Goal: Transaction & Acquisition: Obtain resource

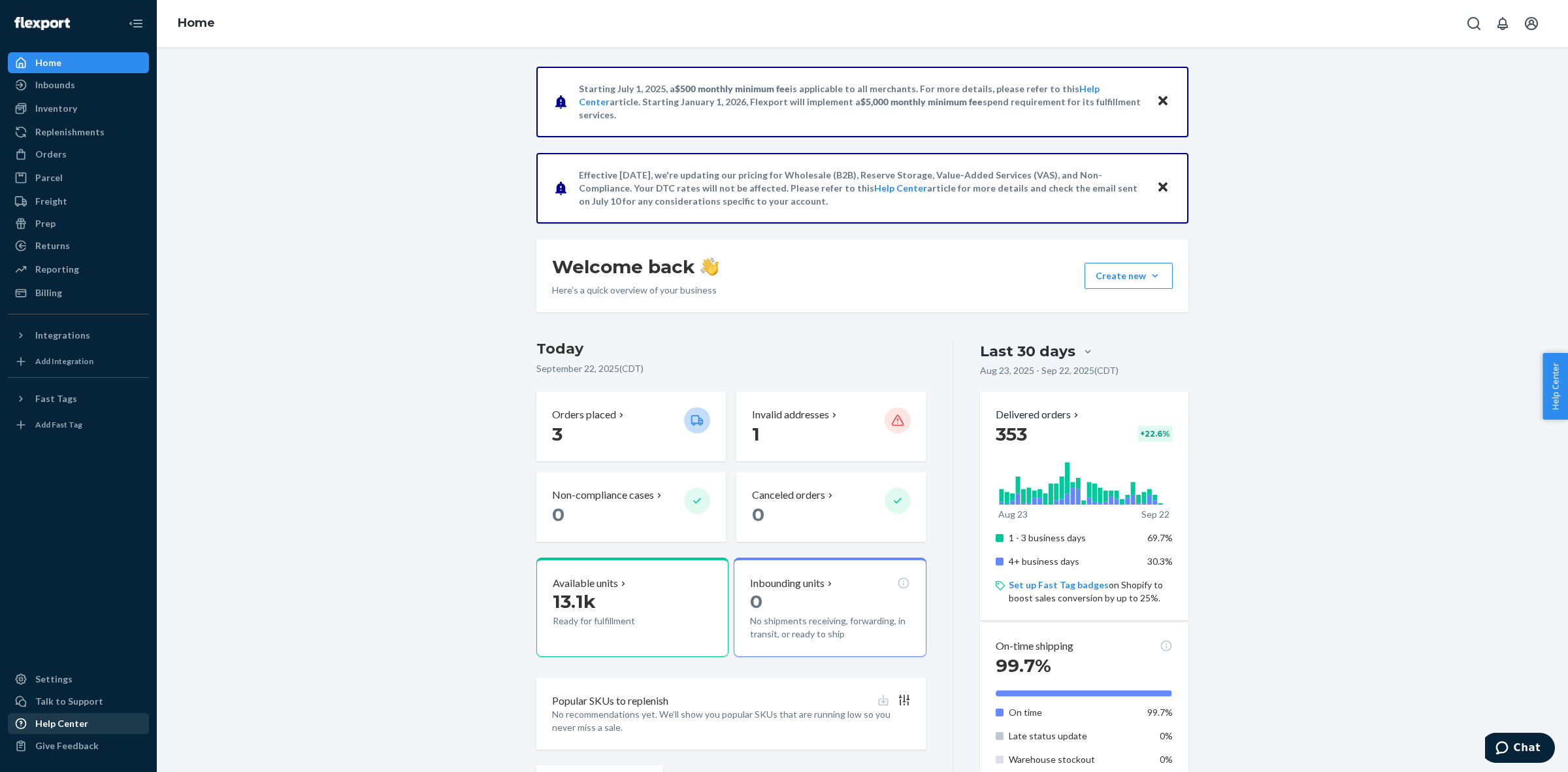
click at [59, 727] on div "Help Center" at bounding box center [62, 723] width 53 height 13
click at [74, 138] on div "Replenishments" at bounding box center [78, 132] width 138 height 18
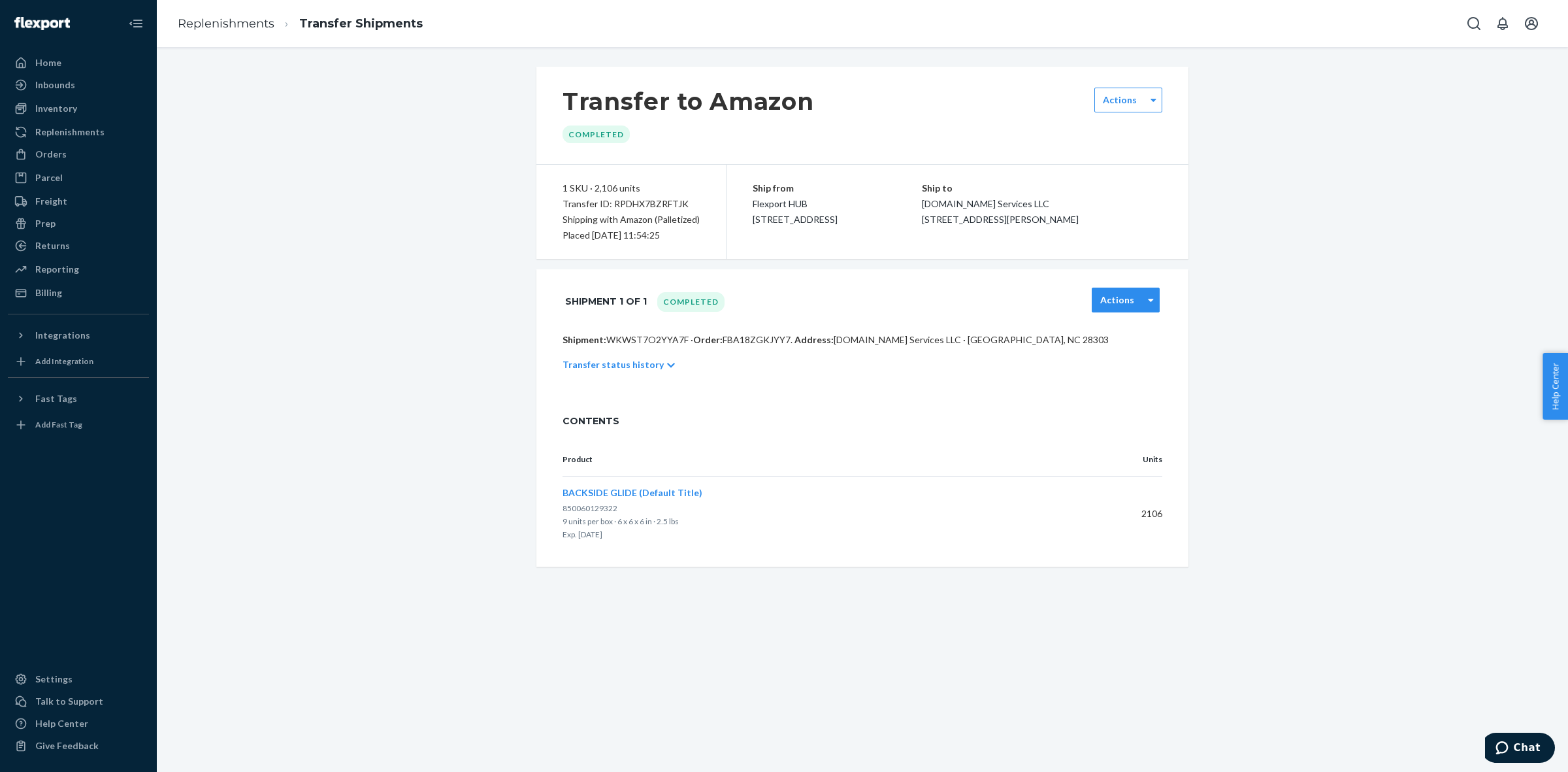
click at [1129, 308] on div "Actions" at bounding box center [1126, 300] width 68 height 25
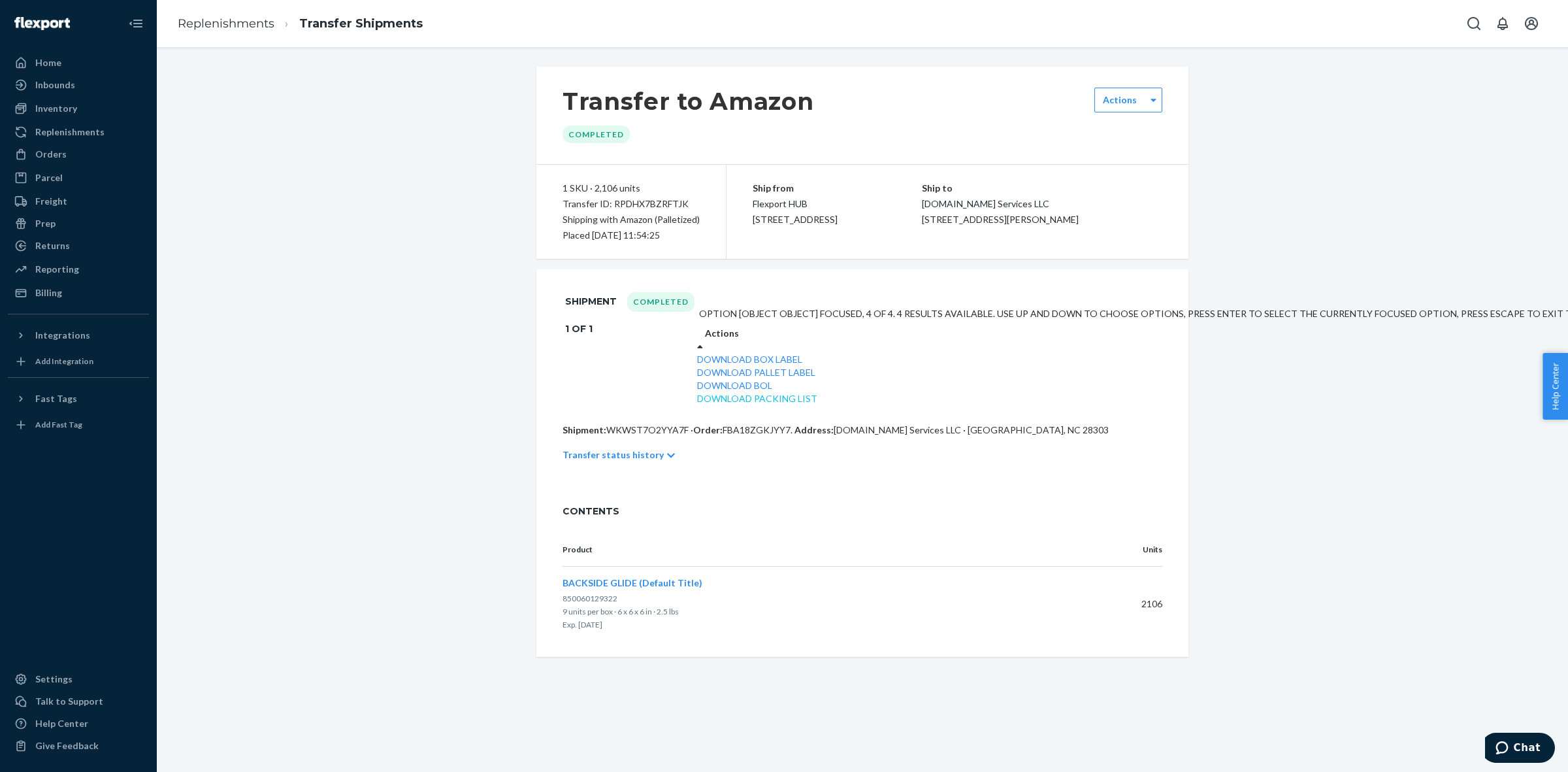
click at [818, 404] on link "Download Packing List" at bounding box center [757, 398] width 120 height 11
click at [1119, 392] on div "Download BOL" at bounding box center [1283, 385] width 1172 height 13
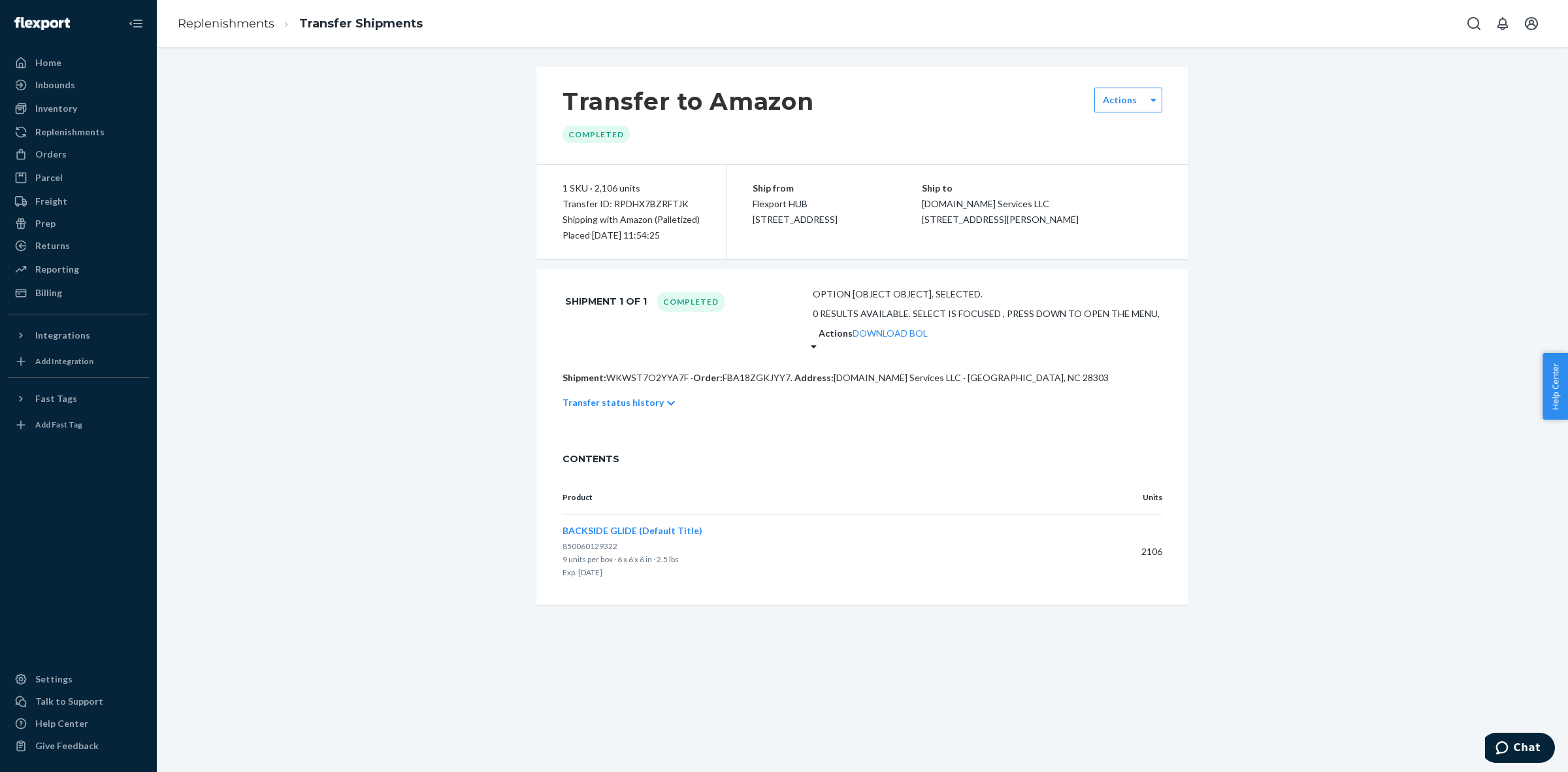
click at [1131, 327] on div "Actions Download BOL" at bounding box center [985, 339] width 349 height 26
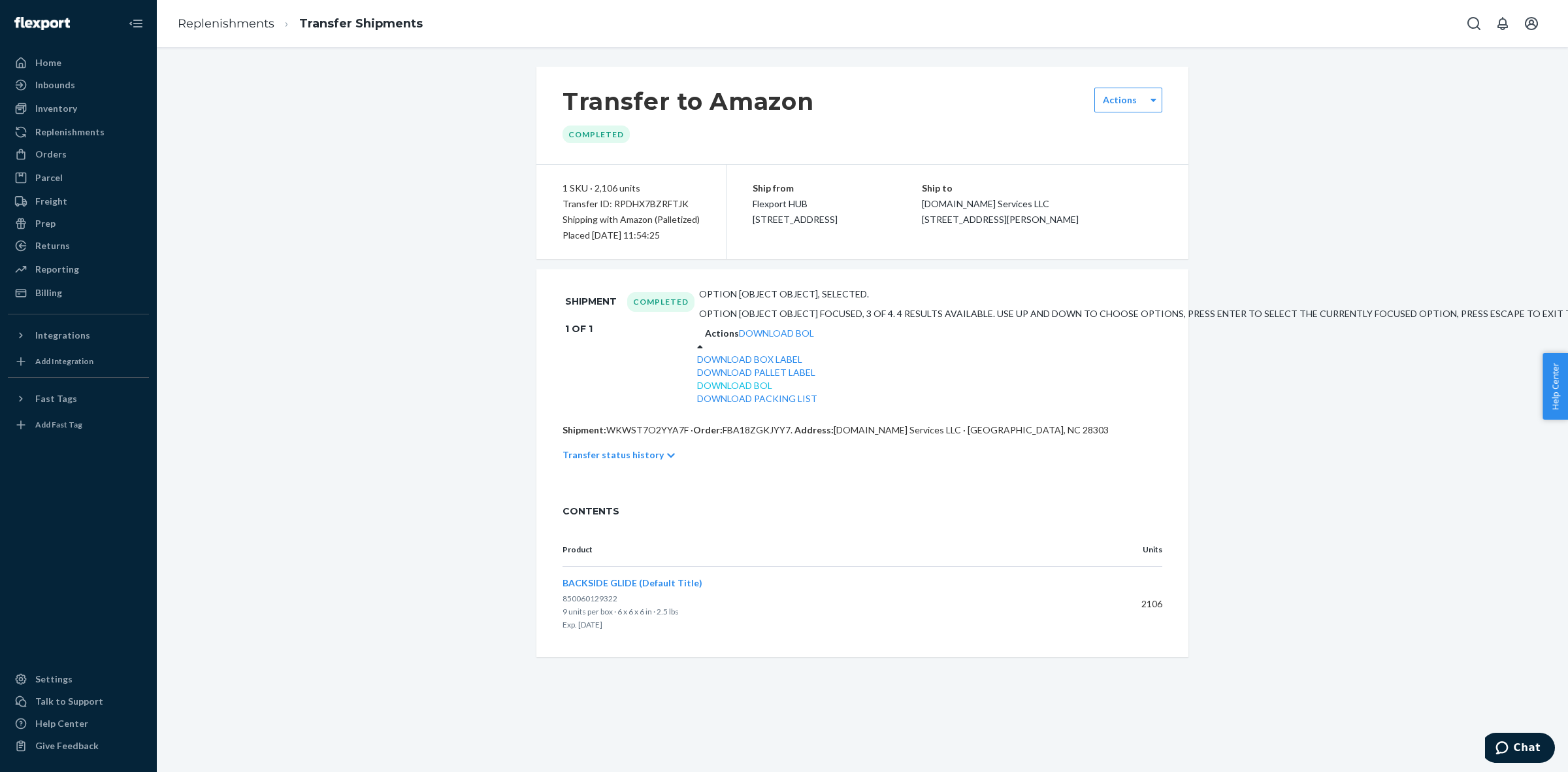
click at [772, 391] on link "Download BOL" at bounding box center [734, 385] width 75 height 11
click at [816, 378] on link "Download Pallet Label" at bounding box center [755, 372] width 118 height 11
click at [1109, 353] on div "Download Box Label" at bounding box center [1283, 359] width 1172 height 13
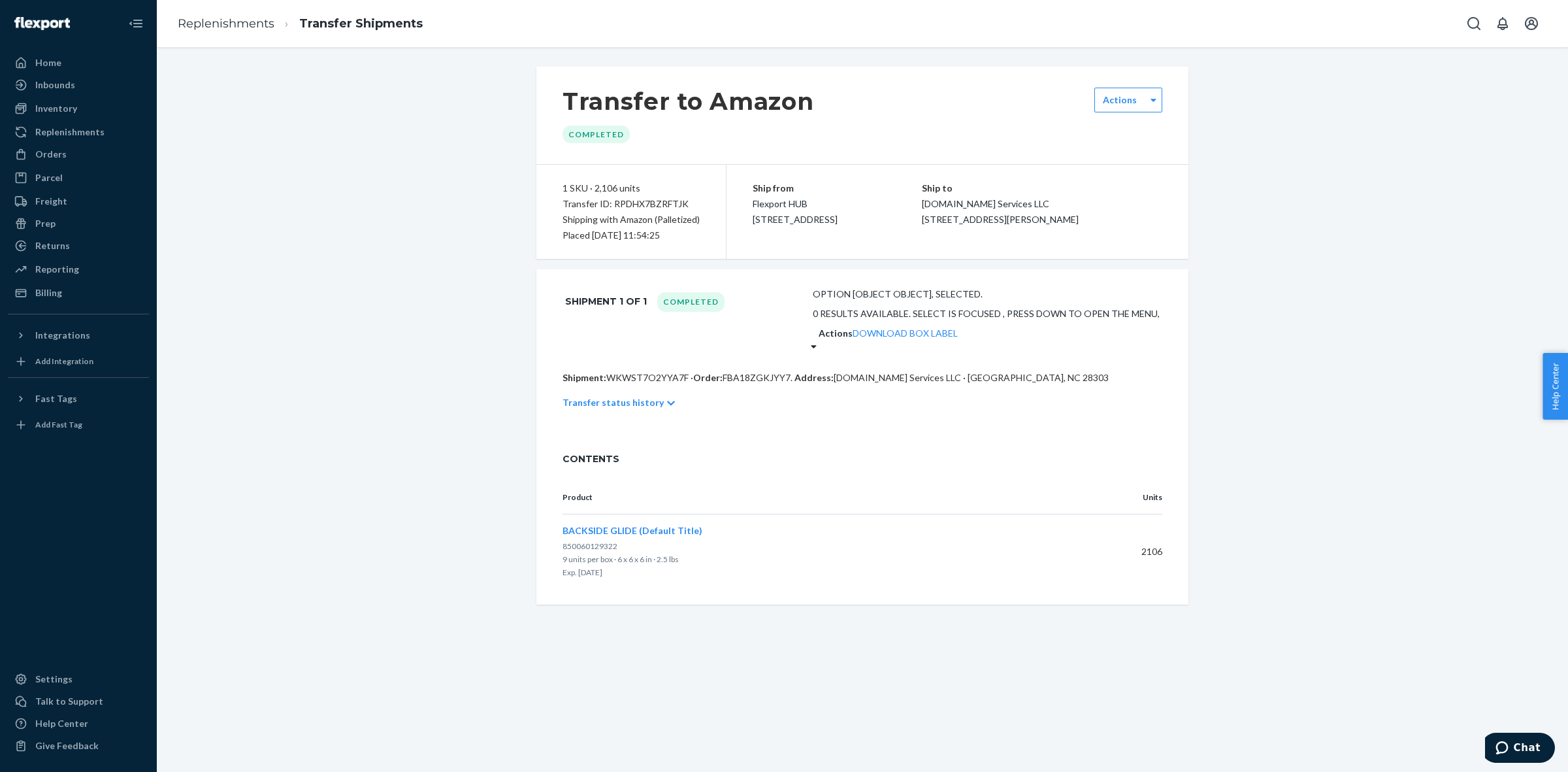
click at [853, 327] on label "Actions" at bounding box center [835, 333] width 34 height 13
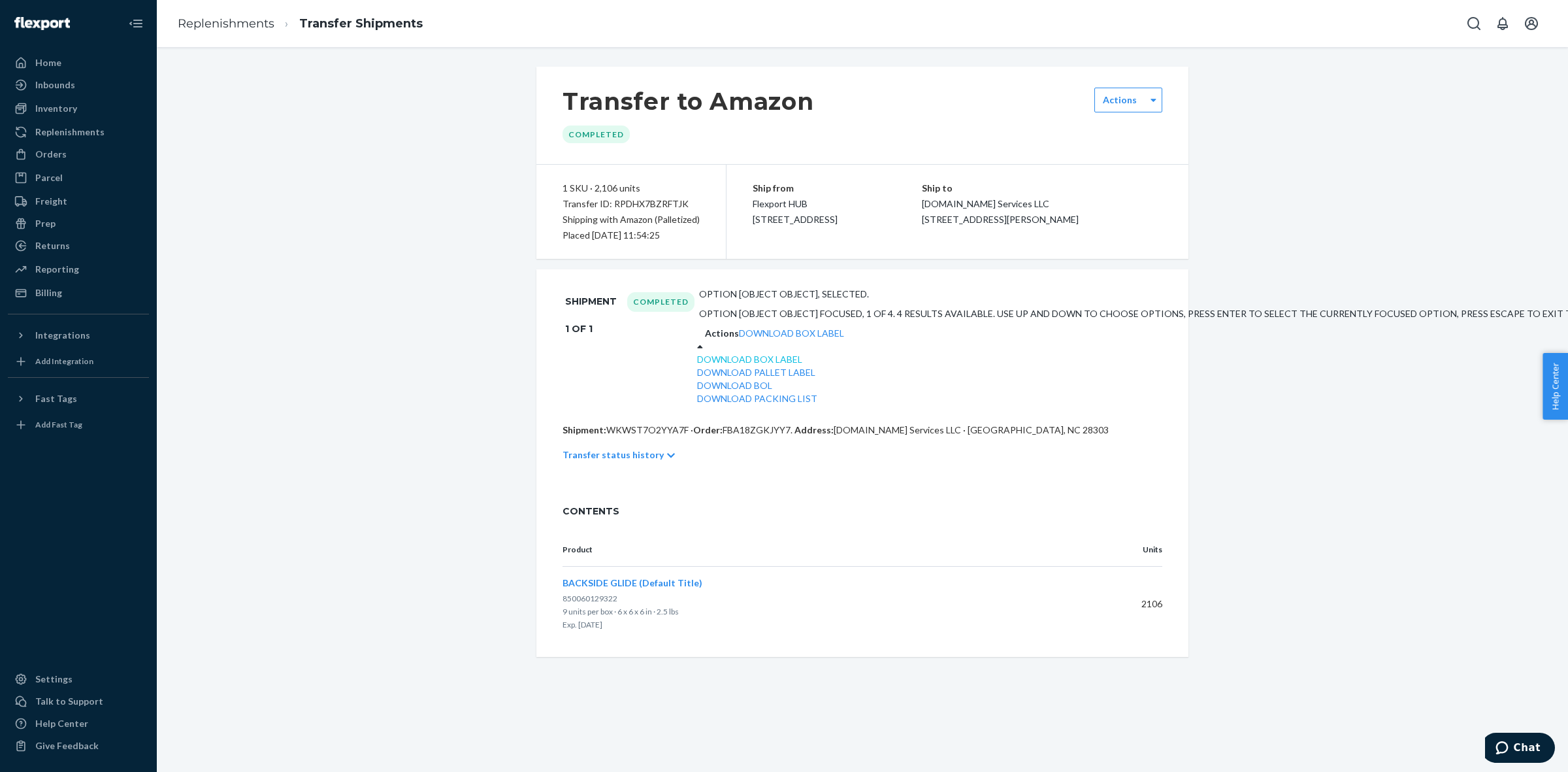
click at [803, 354] on link "Download Box Label" at bounding box center [749, 359] width 105 height 11
